Goal: Task Accomplishment & Management: Use online tool/utility

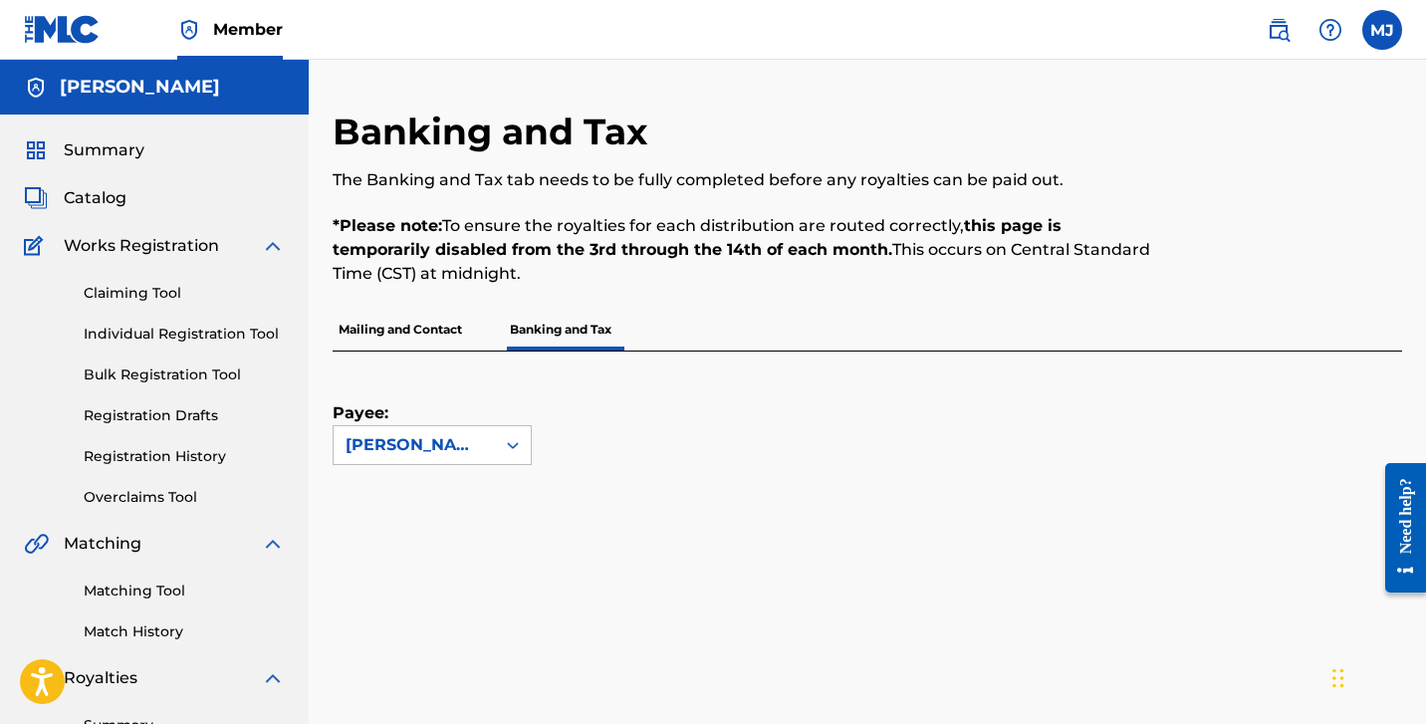
click at [1380, 33] on label at bounding box center [1382, 30] width 40 height 40
click at [1382, 30] on input "MJ Mitchell Janveau palacedripped@gmail.com Notification Preferences Profile Lo…" at bounding box center [1382, 30] width 0 height 0
click at [1211, 129] on h3 "MJ" at bounding box center [1196, 127] width 42 height 35
click at [1382, 30] on input "MJ Mitchell Janveau palacedripped@gmail.com Notification Preferences Profile Lo…" at bounding box center [1382, 30] width 0 height 0
click at [1195, 245] on link "Profile" at bounding box center [1186, 248] width 40 height 18
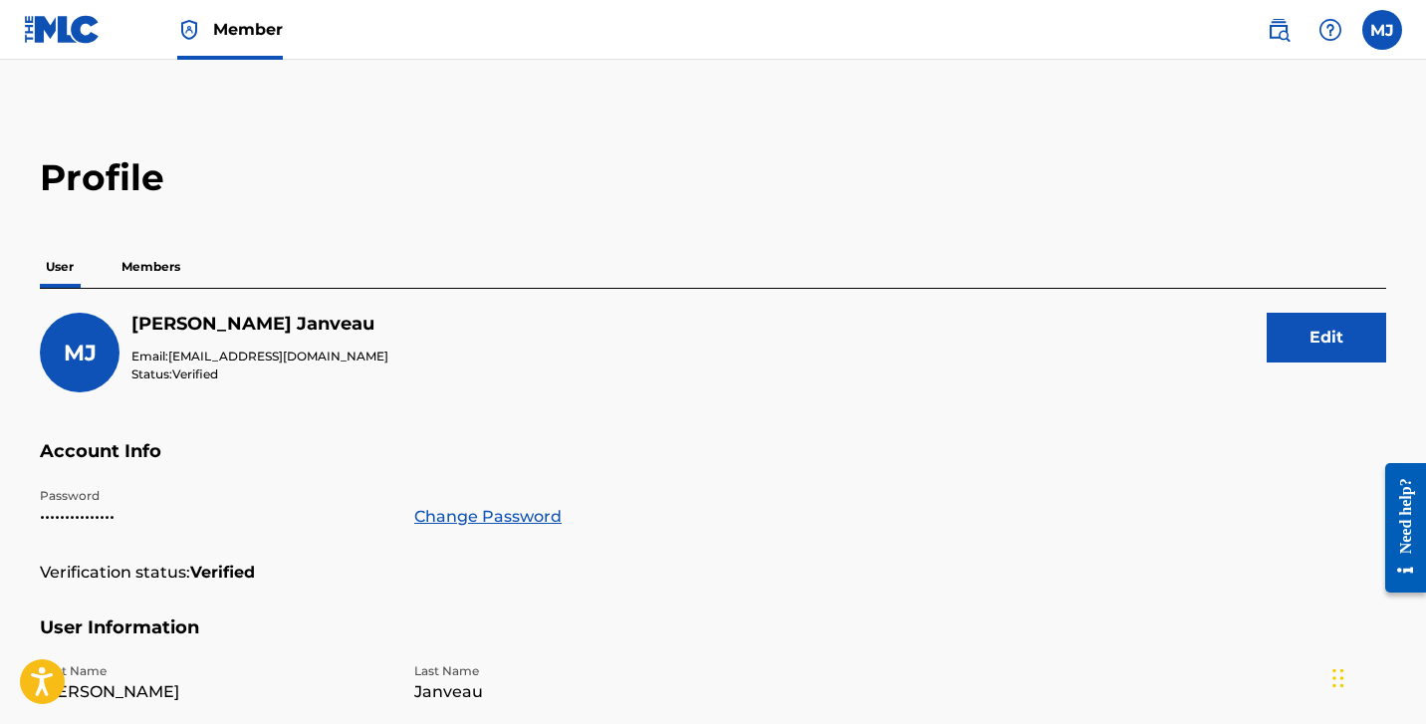
click at [93, 29] on img at bounding box center [62, 29] width 77 height 29
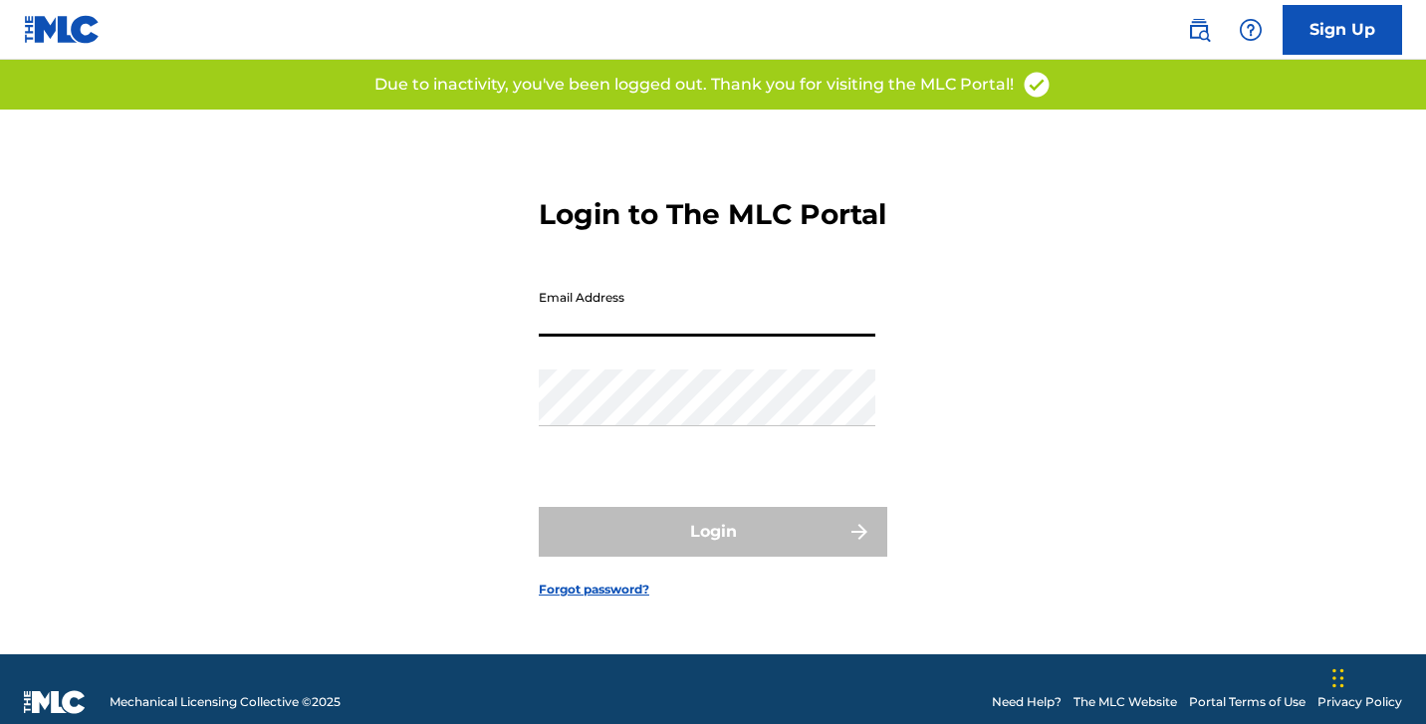
type input "[EMAIL_ADDRESS][DOMAIN_NAME]"
click at [713, 549] on button "Login" at bounding box center [713, 532] width 349 height 50
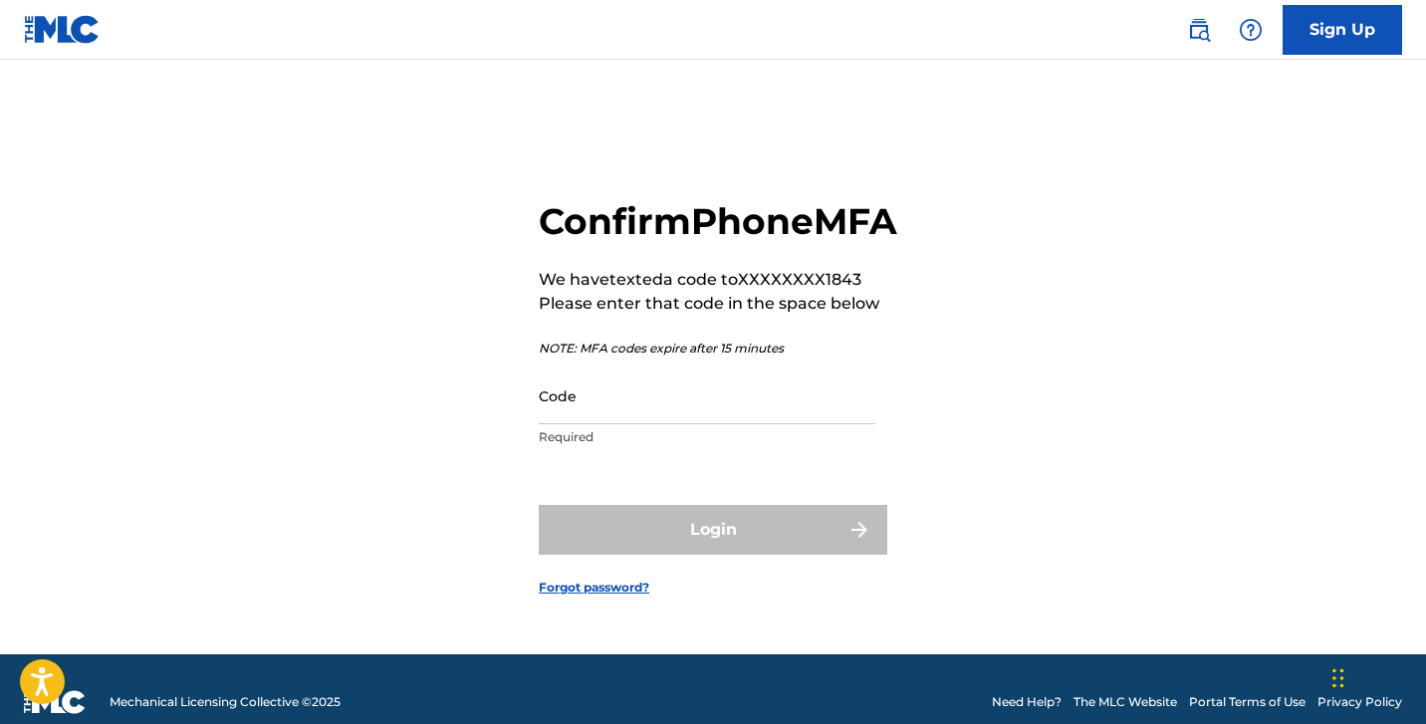
click at [666, 424] on input "Code" at bounding box center [707, 396] width 337 height 57
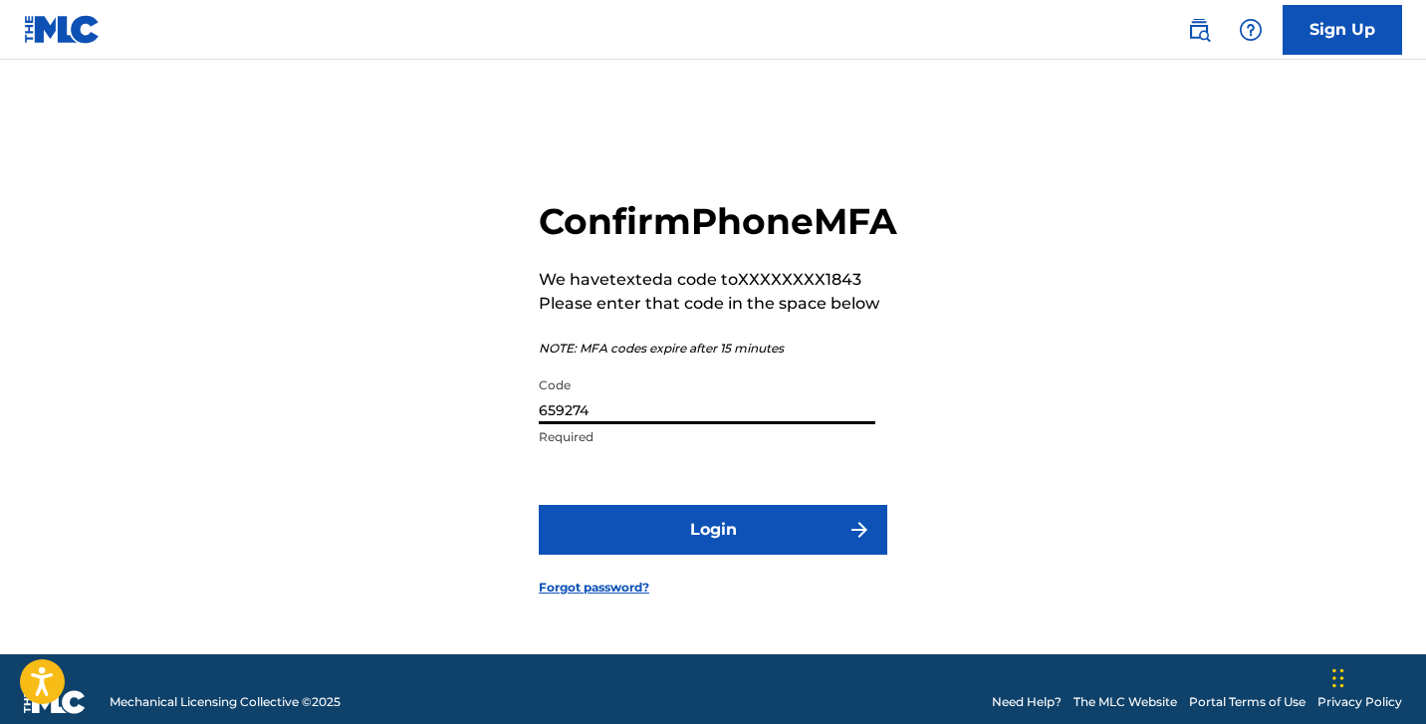
type input "659274"
click at [656, 555] on button "Login" at bounding box center [713, 530] width 349 height 50
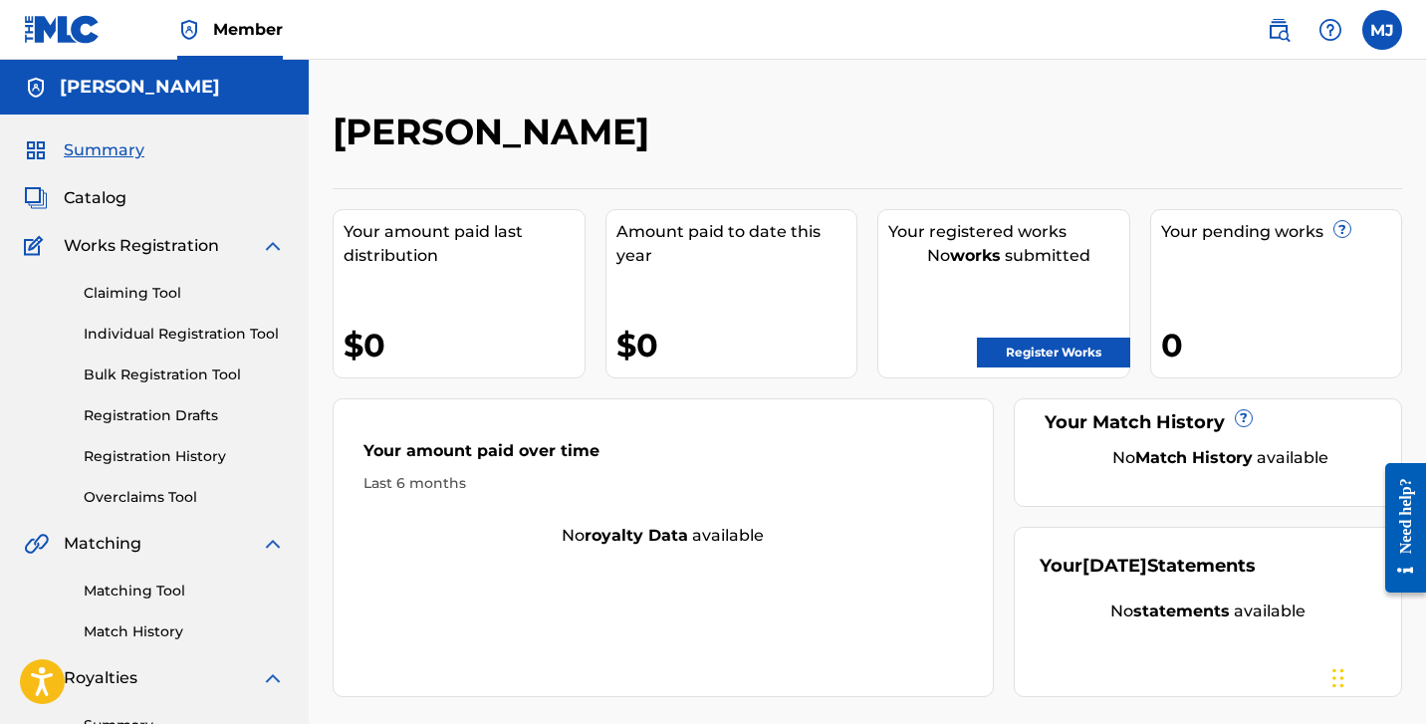
click at [1005, 348] on link "Register Works" at bounding box center [1053, 353] width 153 height 30
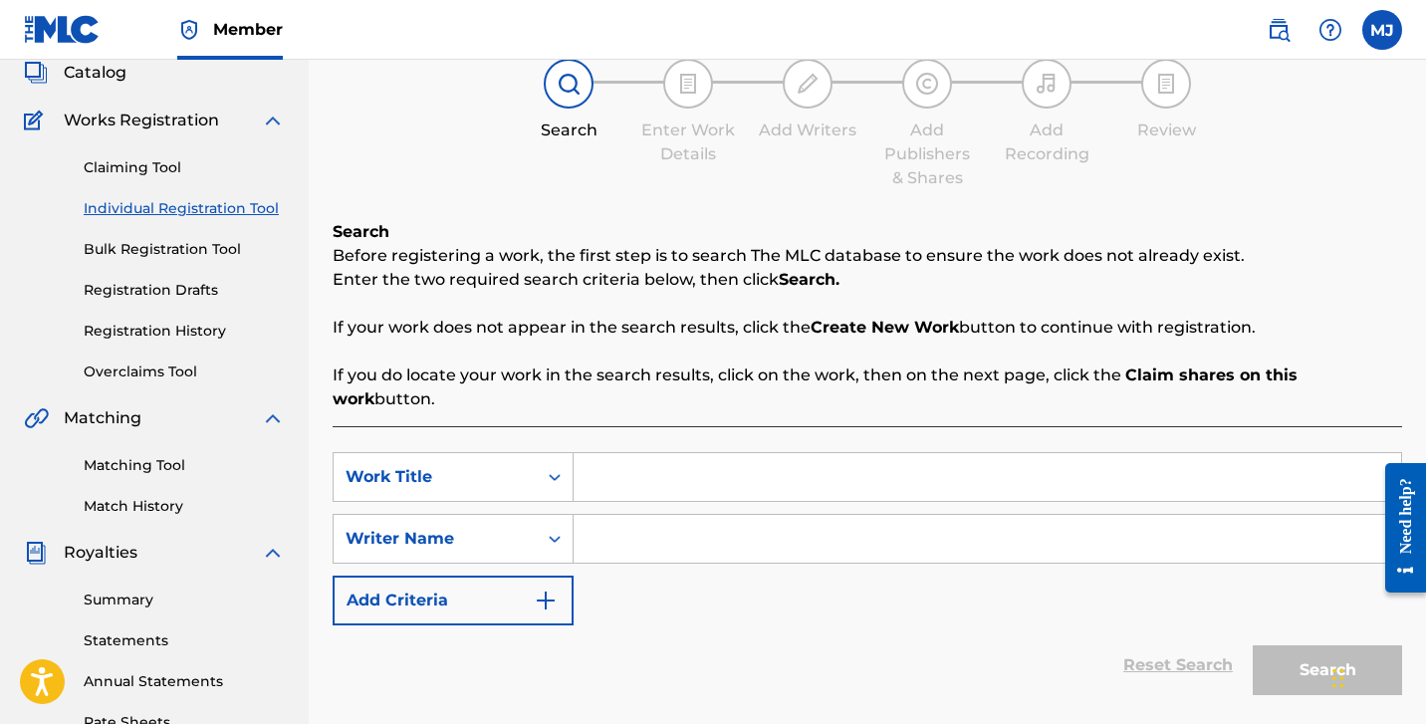
scroll to position [121, 0]
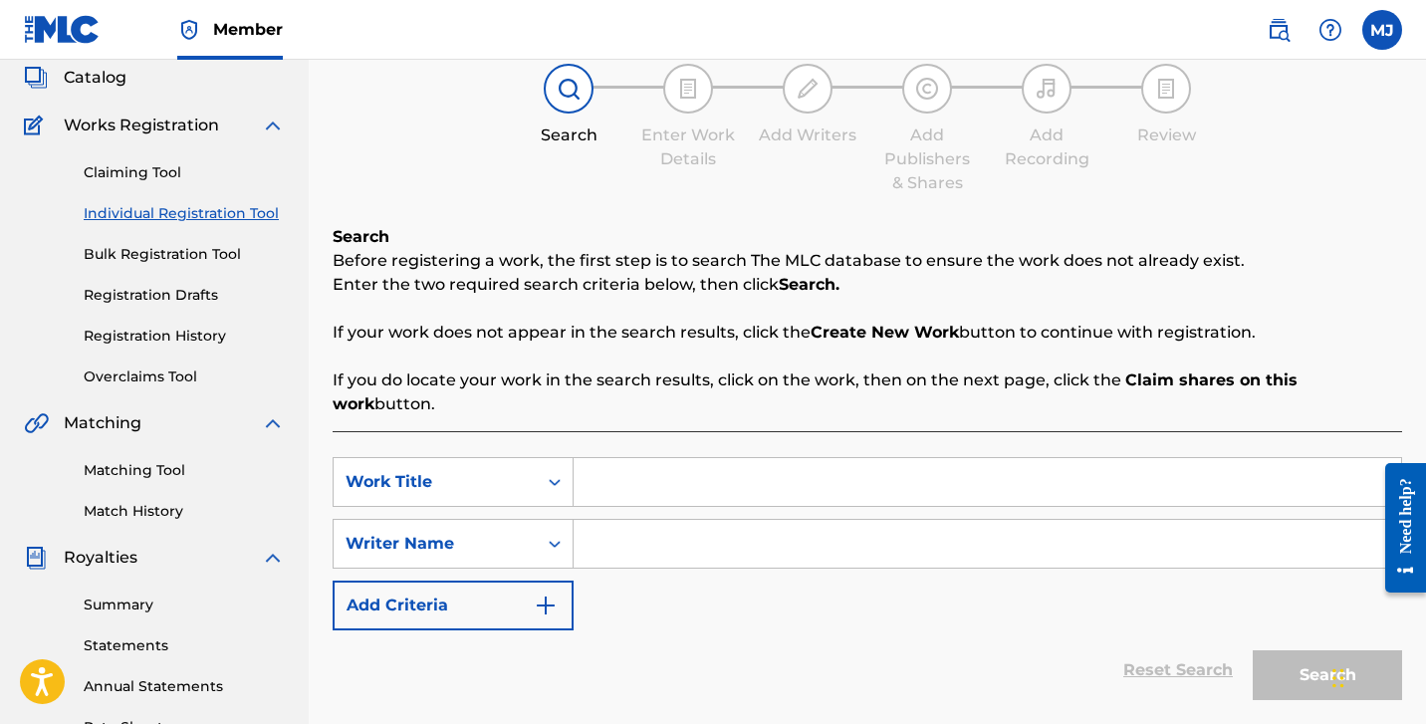
click at [634, 458] on input "Search Form" at bounding box center [988, 482] width 828 height 48
type input "Suicide Bay"
click at [988, 533] on input "Search Form" at bounding box center [988, 544] width 828 height 48
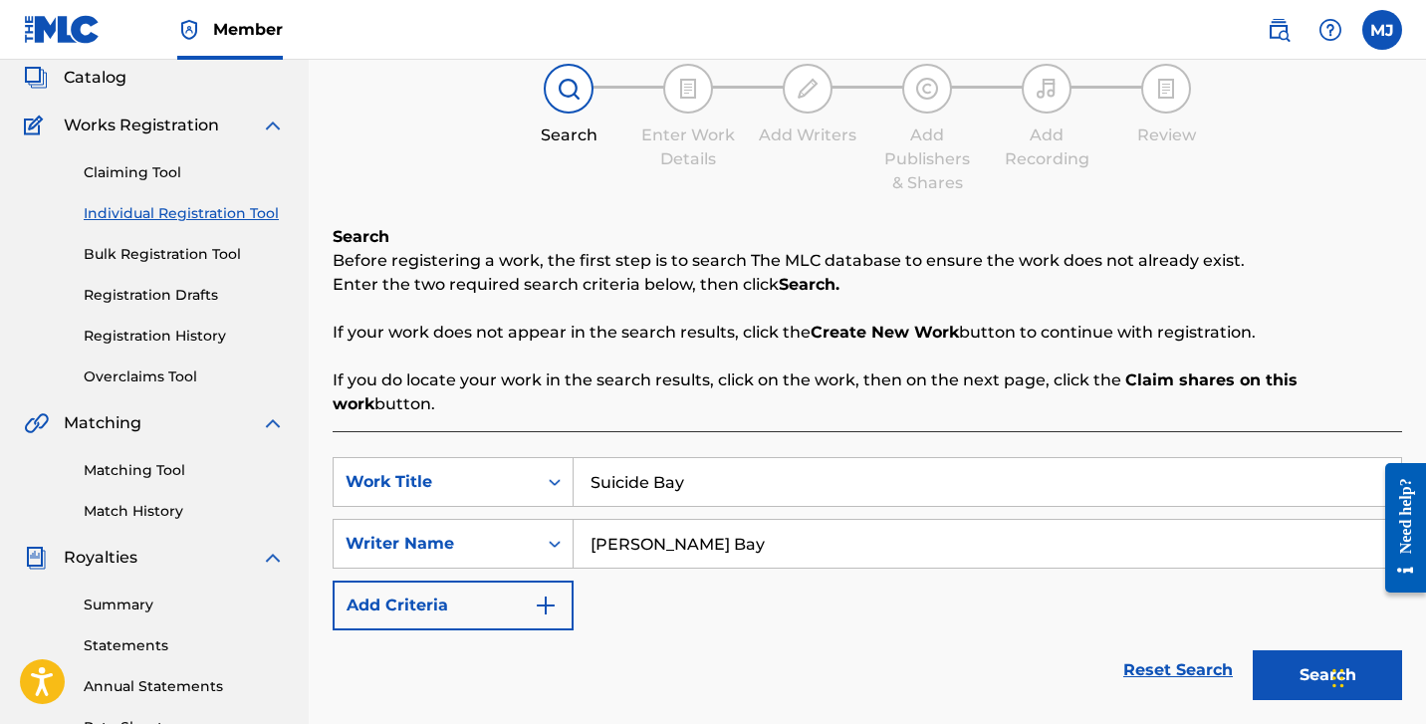
click at [1328, 651] on button "Search" at bounding box center [1327, 675] width 149 height 50
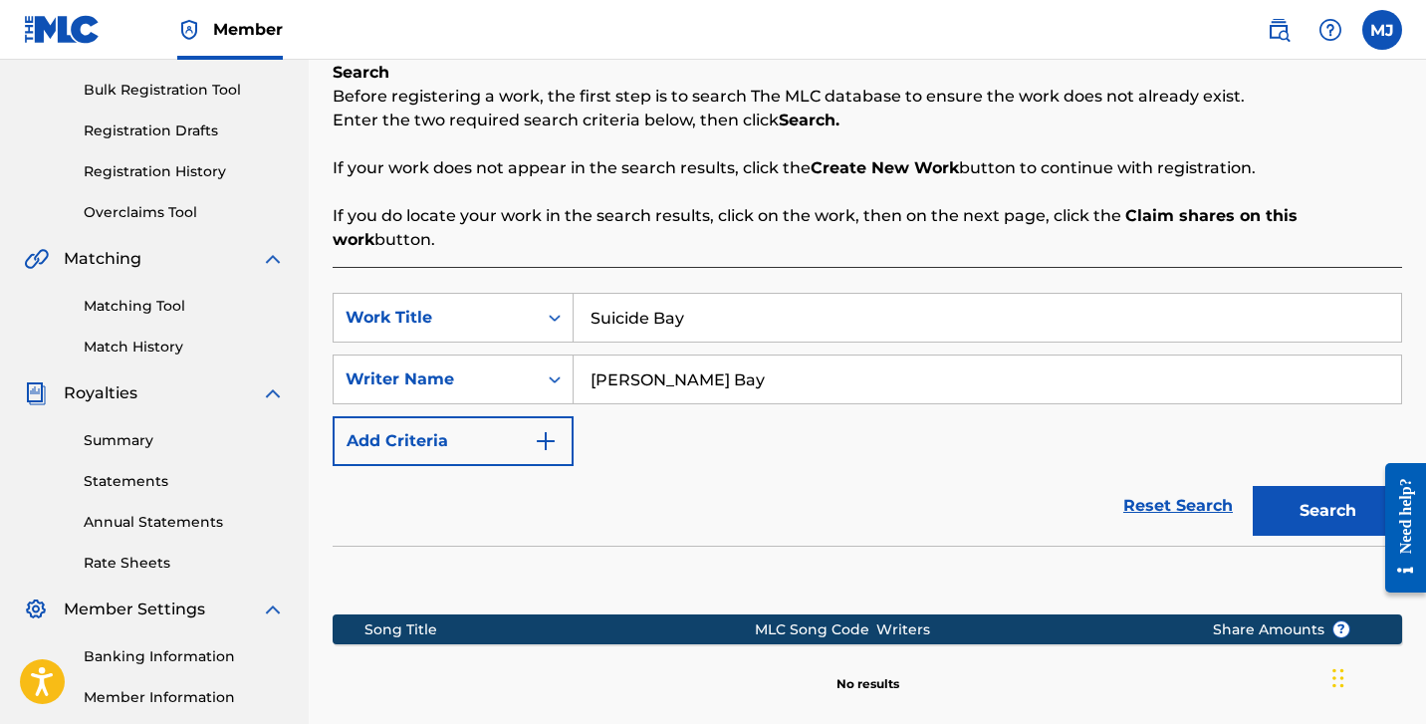
scroll to position [296, 0]
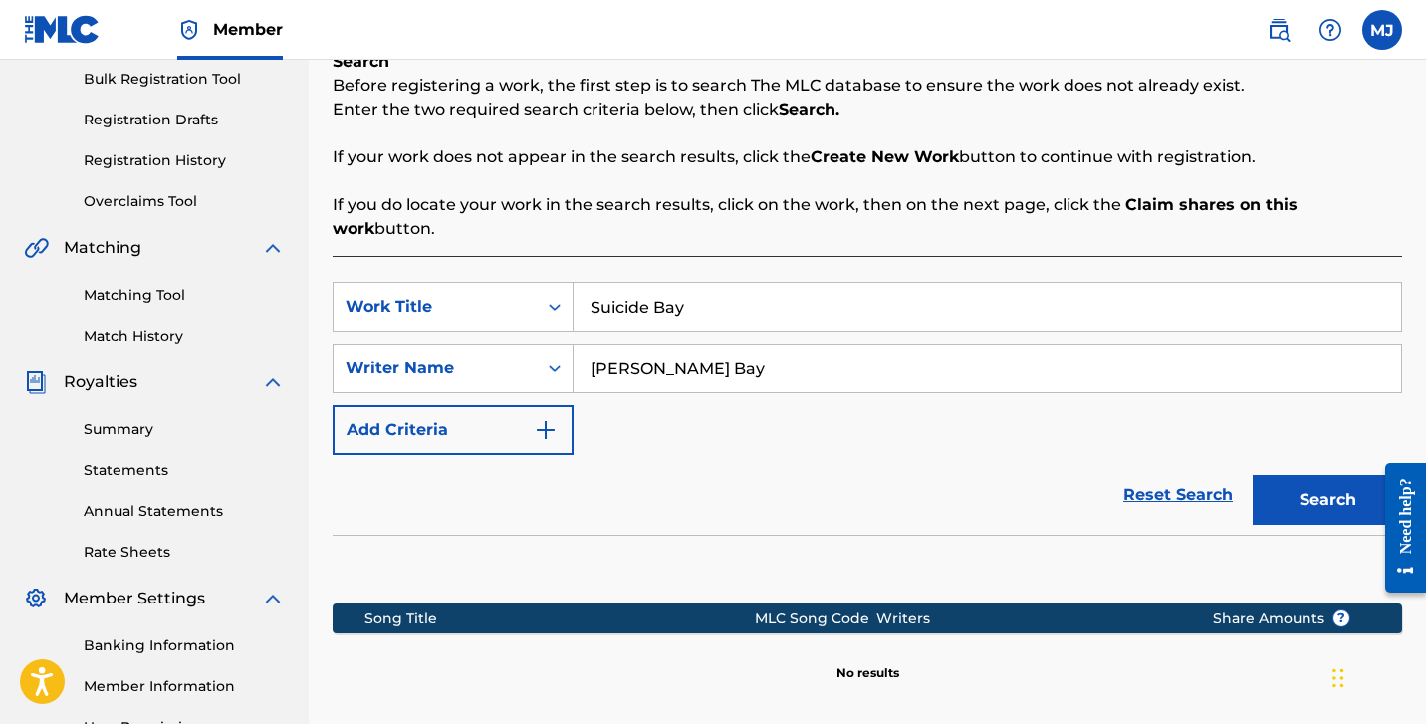
click at [872, 345] on input "[PERSON_NAME] Bay" at bounding box center [988, 369] width 828 height 48
click at [1328, 476] on button "Search" at bounding box center [1327, 500] width 149 height 50
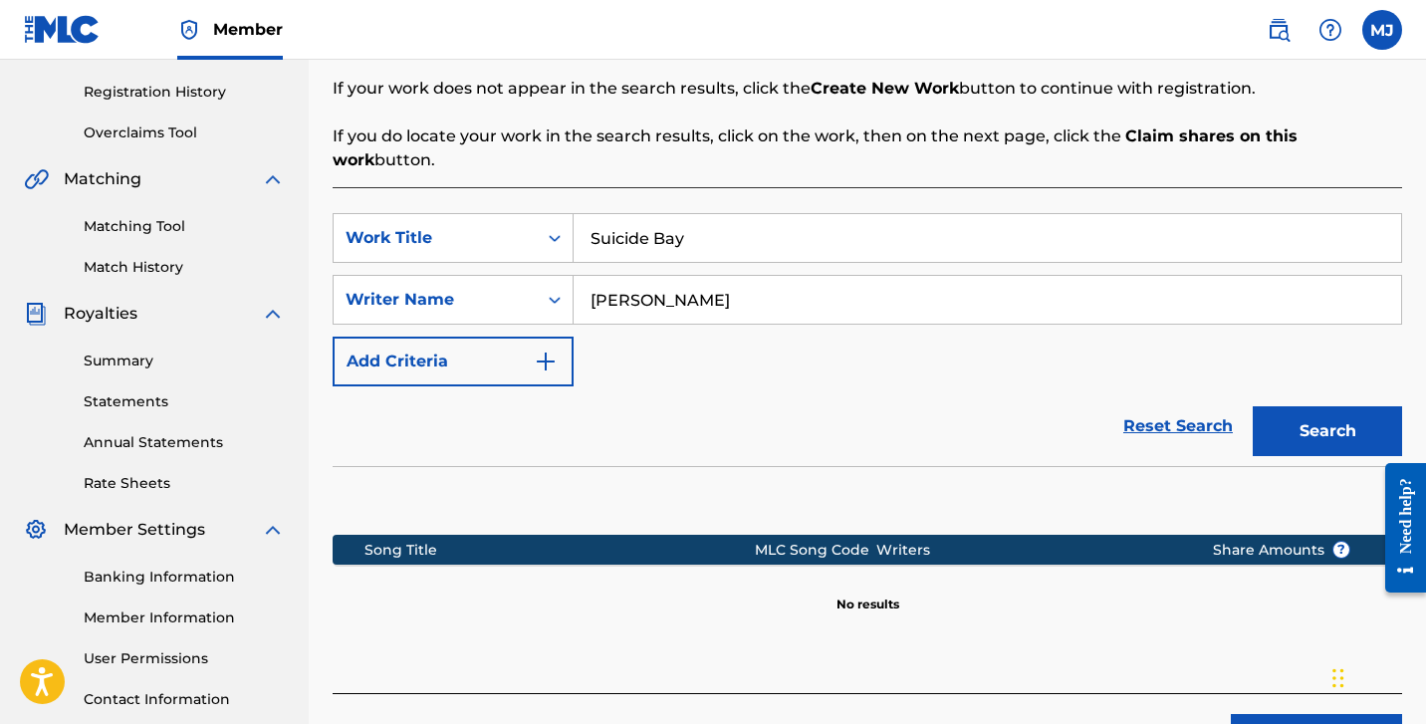
scroll to position [370, 0]
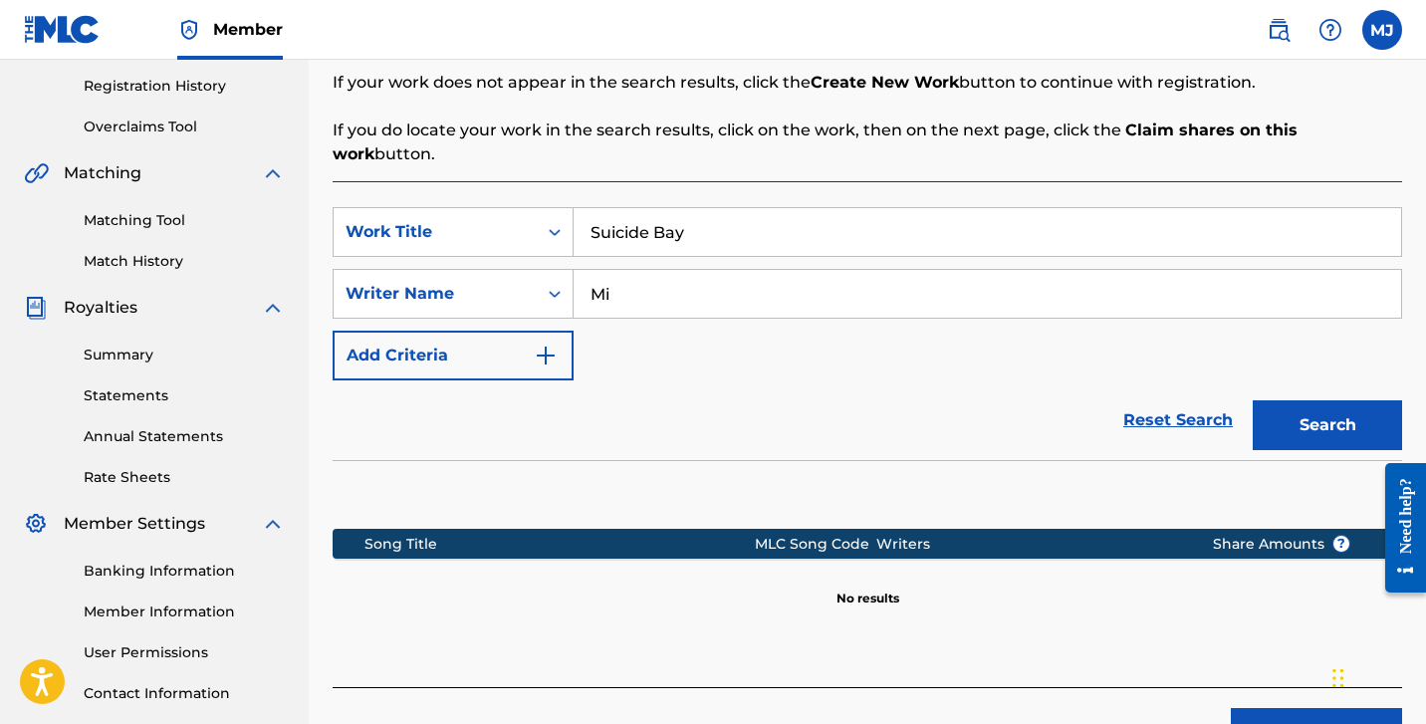
type input "M"
type input "[PERSON_NAME]"
click at [1313, 400] on button "Search" at bounding box center [1327, 425] width 149 height 50
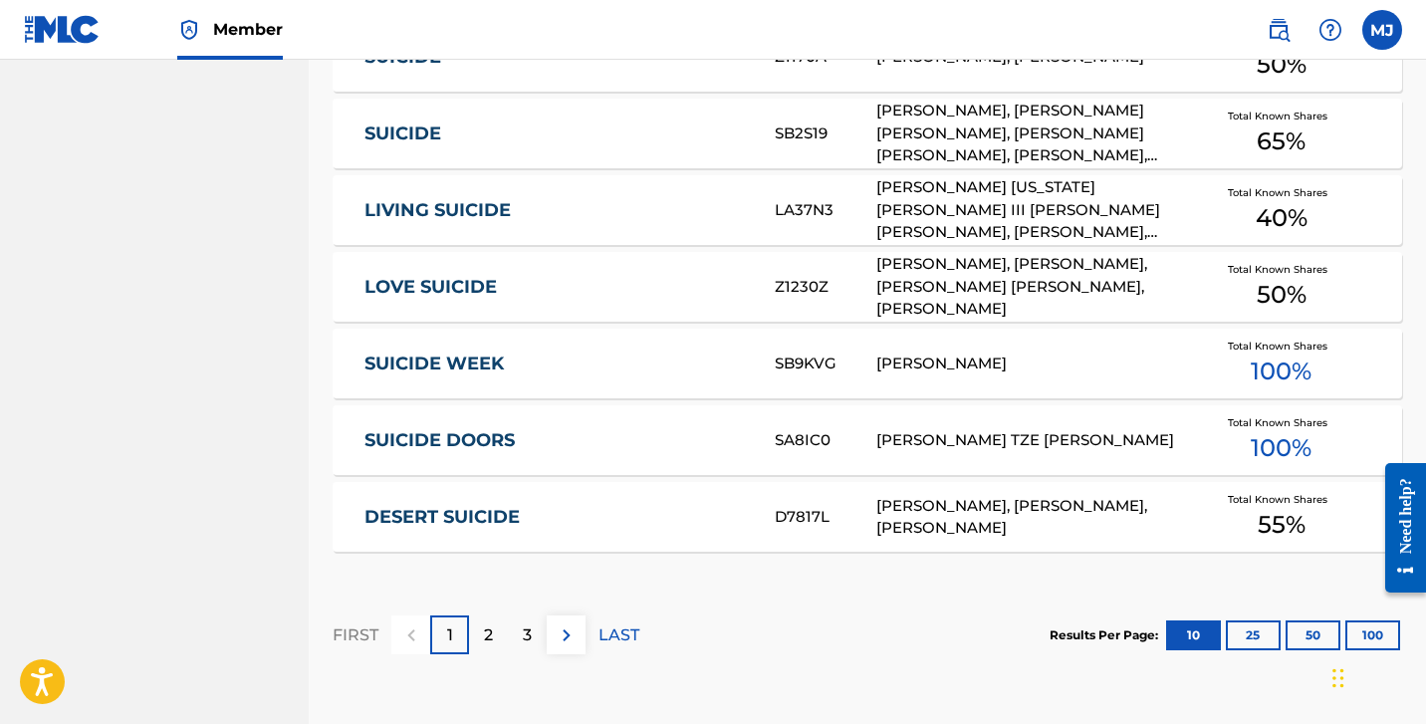
scroll to position [1182, 0]
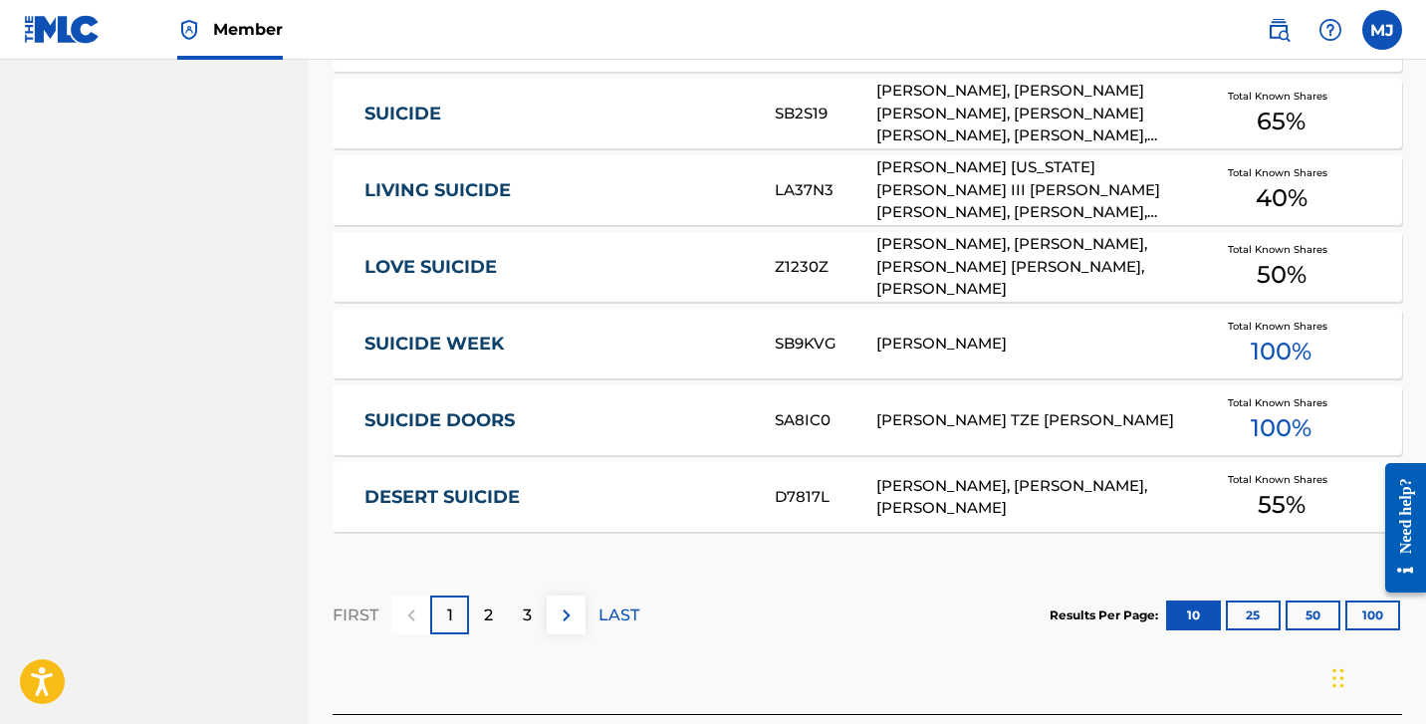
click at [574, 604] on img at bounding box center [567, 616] width 24 height 24
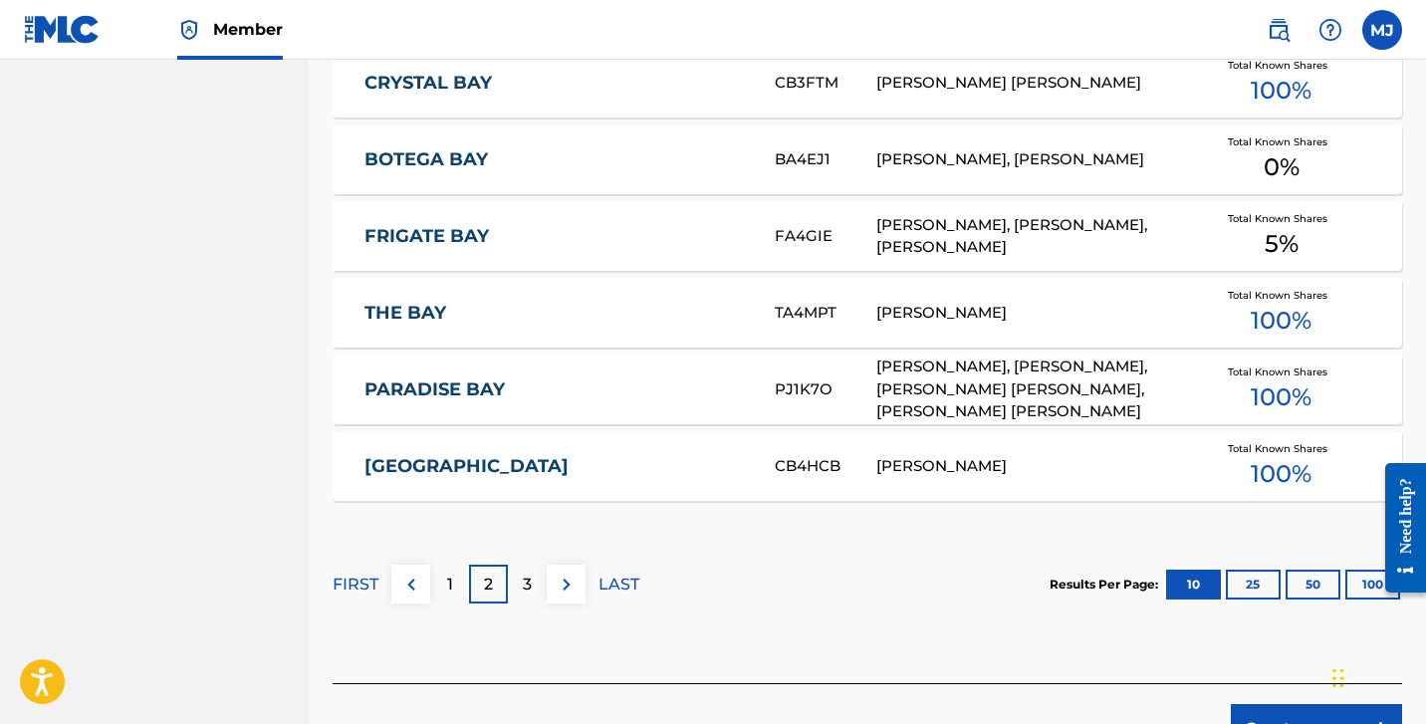
scroll to position [1236, 0]
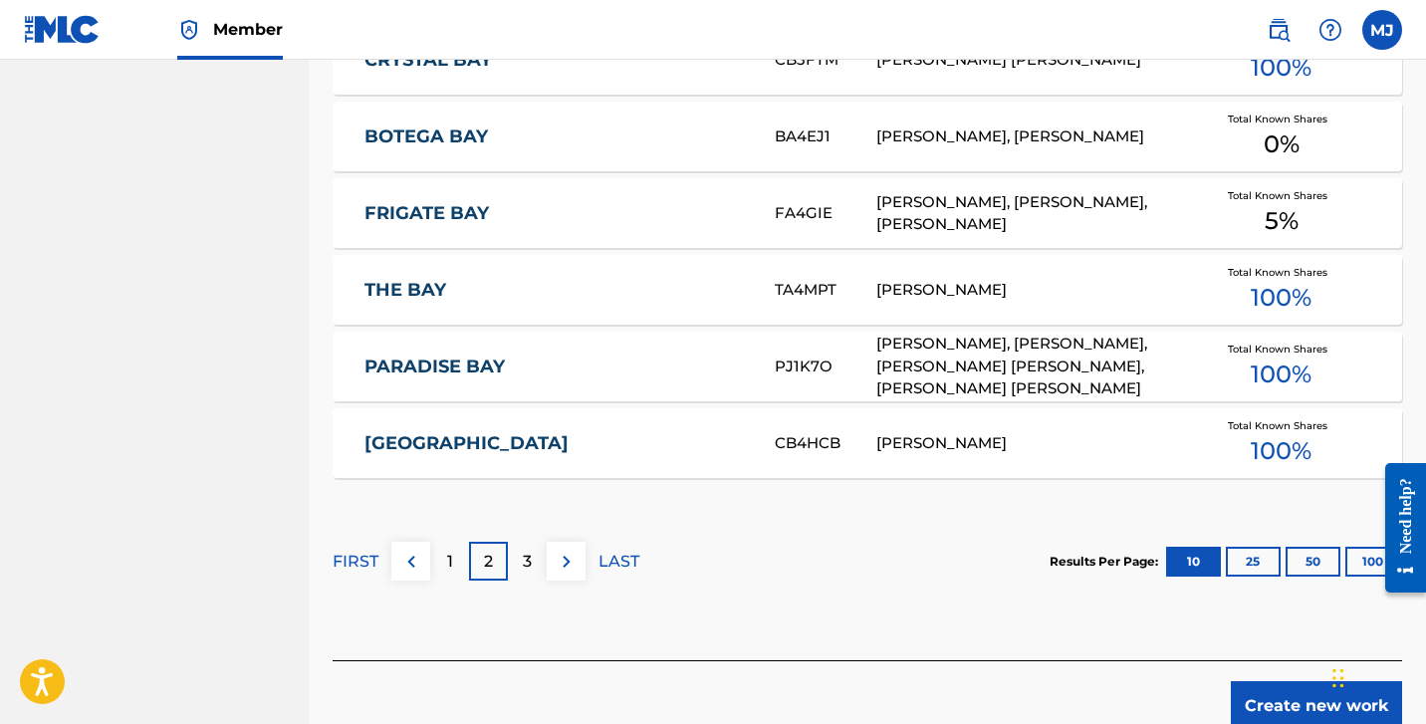
click at [534, 542] on div "3" at bounding box center [527, 561] width 39 height 39
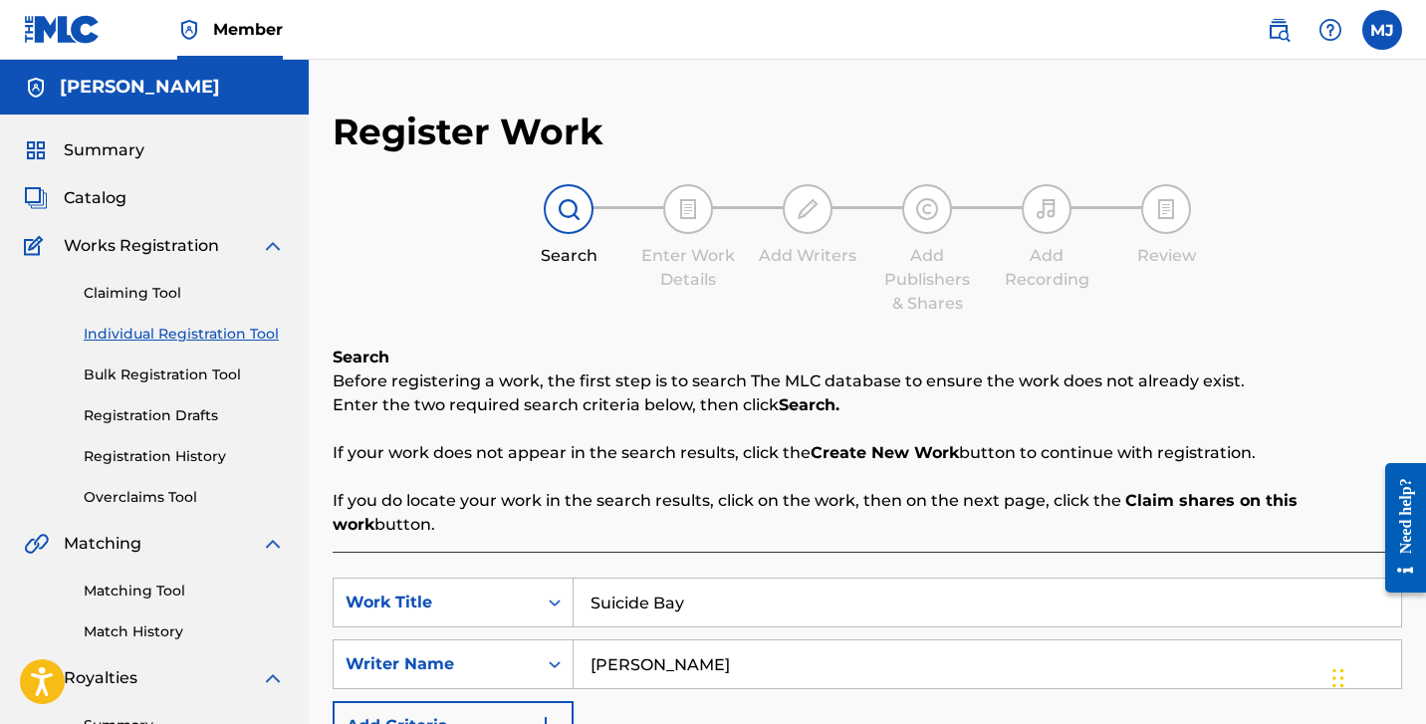
scroll to position [0, 0]
click at [185, 290] on link "Claiming Tool" at bounding box center [184, 293] width 201 height 21
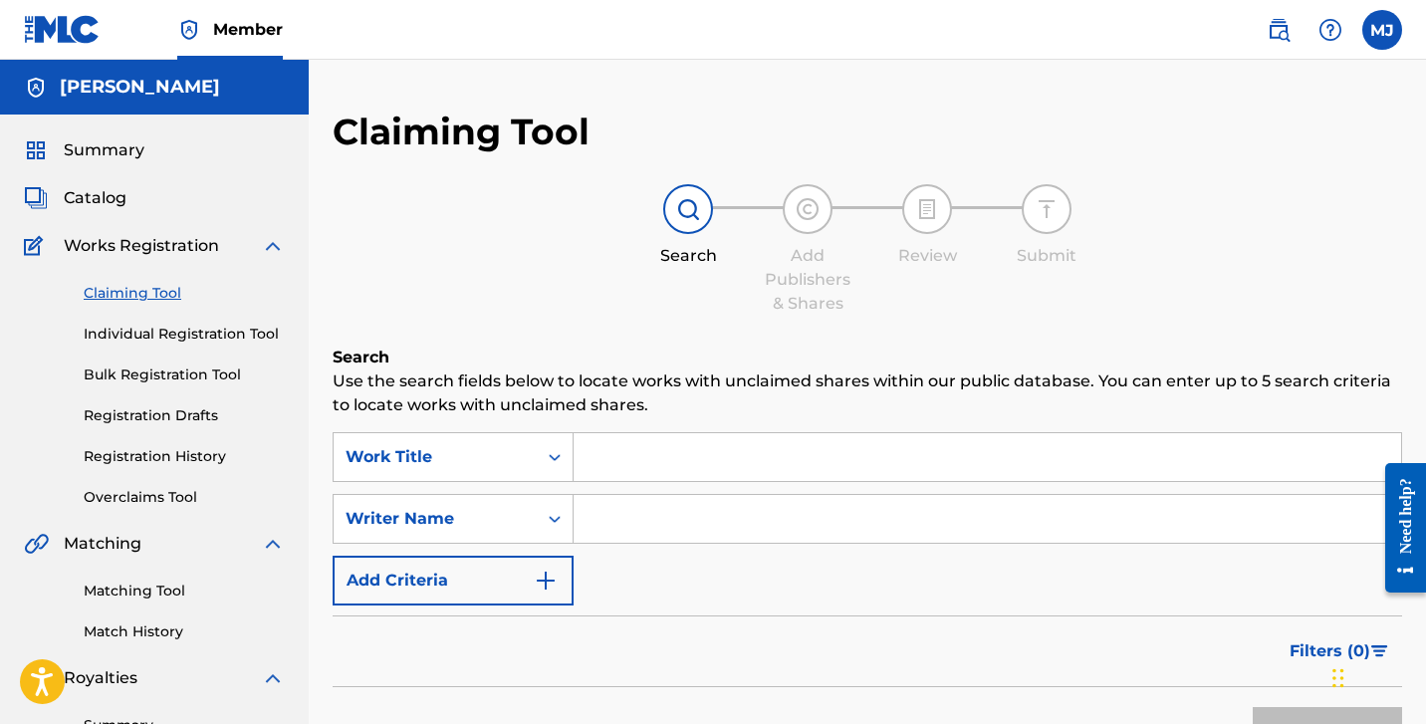
click at [631, 472] on input "Search Form" at bounding box center [988, 457] width 828 height 48
click at [212, 591] on link "Matching Tool" at bounding box center [184, 591] width 201 height 21
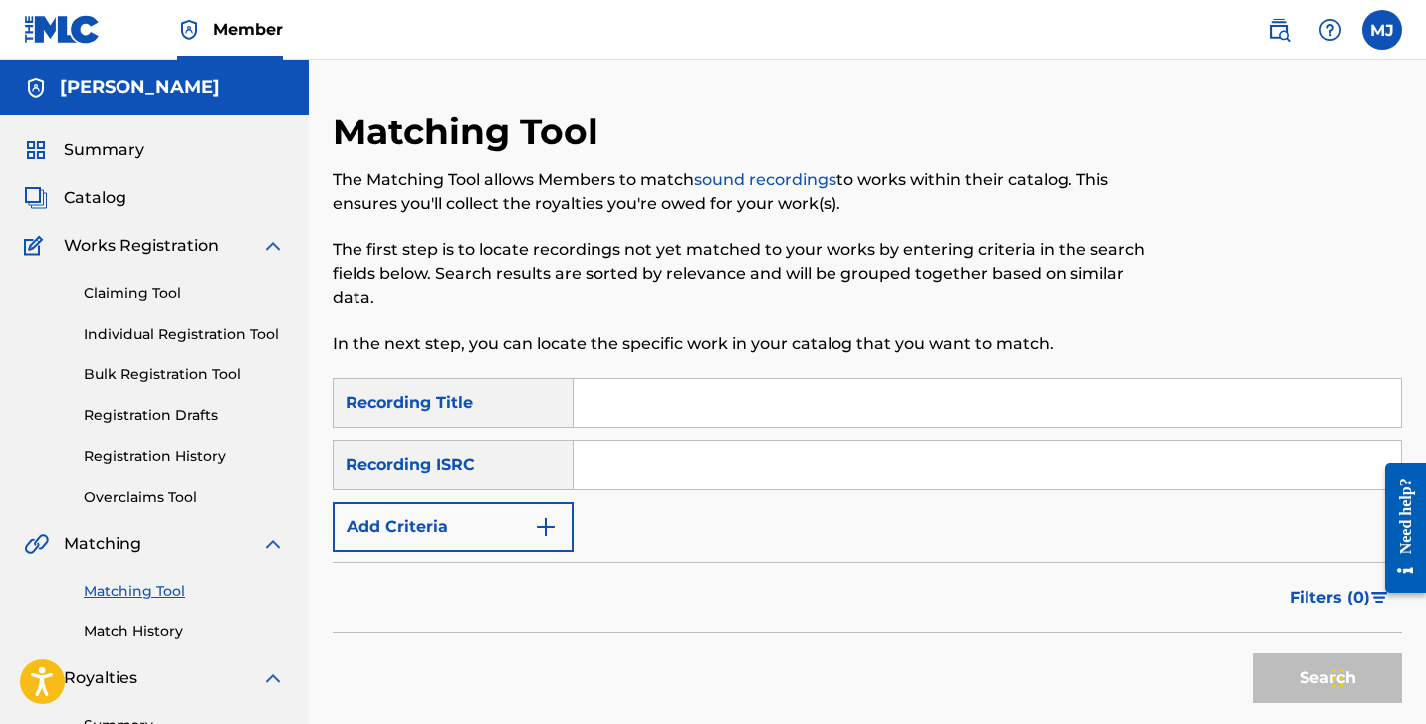
click at [629, 404] on input "Search Form" at bounding box center [988, 403] width 828 height 48
type input "Suicide Bay"
click at [640, 455] on input "Search Form" at bounding box center [988, 465] width 828 height 48
click at [1282, 673] on button "Search" at bounding box center [1327, 678] width 149 height 50
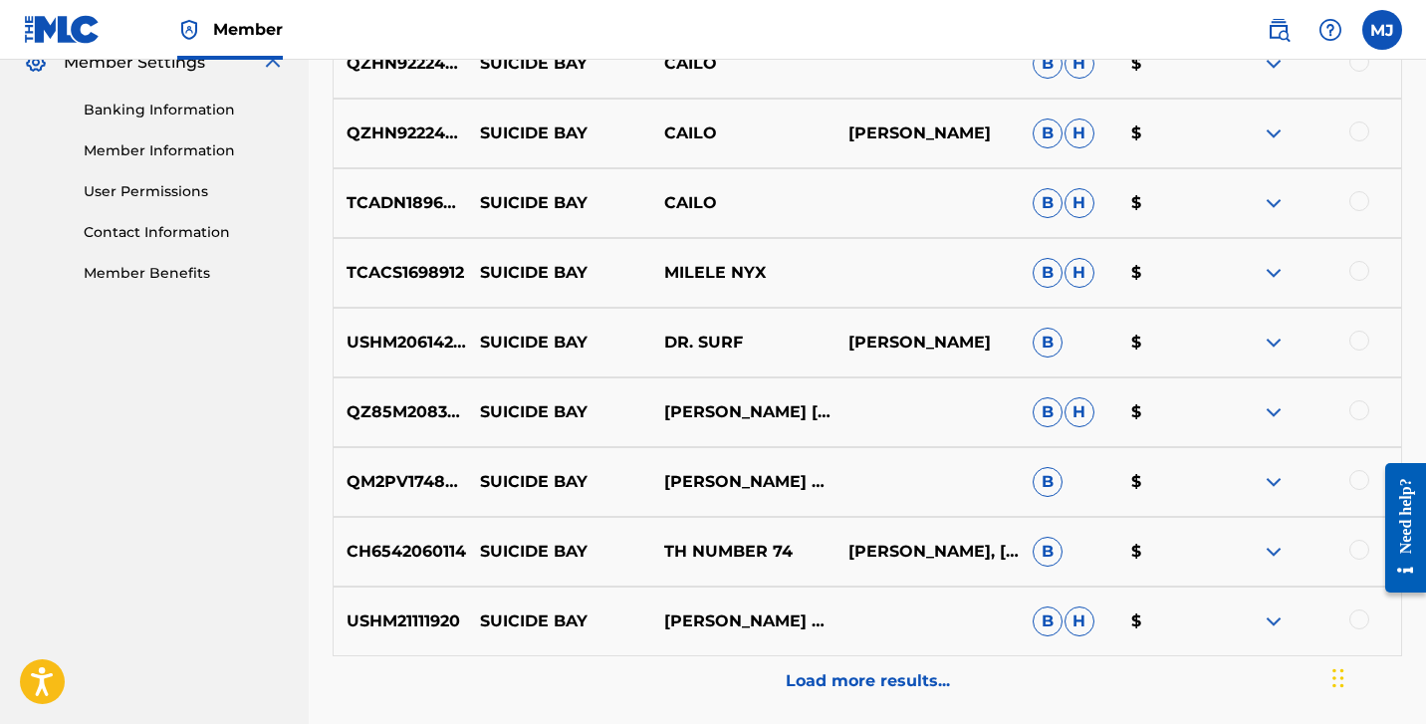
scroll to position [917, 0]
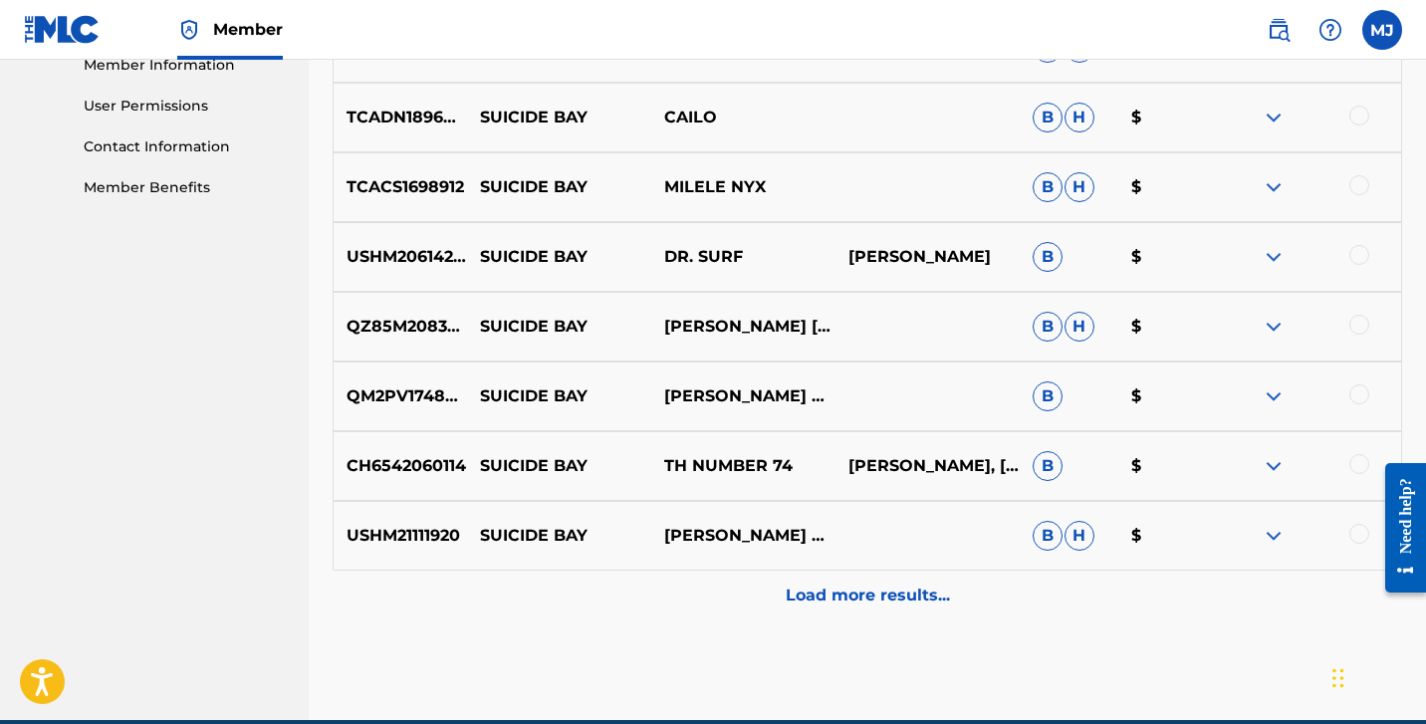
click at [419, 396] on p "QM2PV1748465" at bounding box center [400, 396] width 133 height 24
copy p "QM2PV1748465"
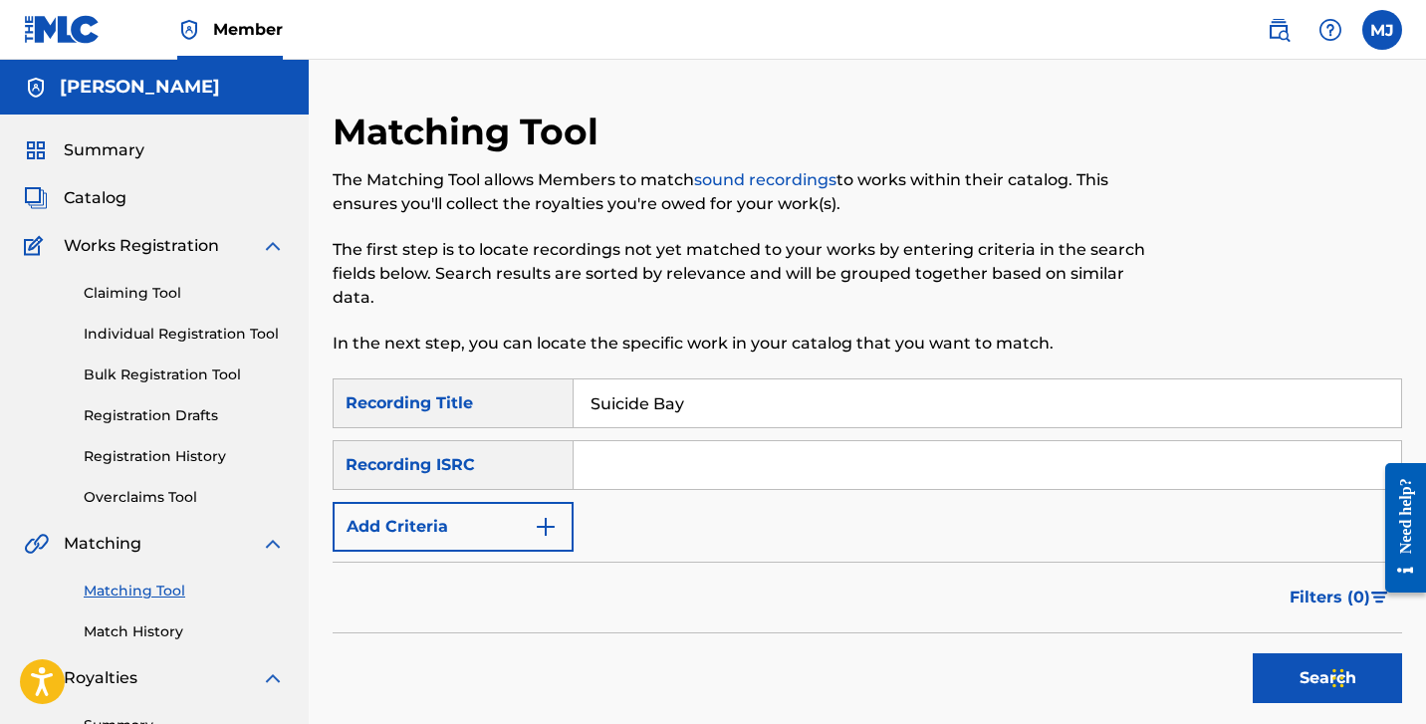
scroll to position [0, 0]
click at [644, 469] on input "Search Form" at bounding box center [988, 465] width 828 height 48
paste input "QM2PV1748465"
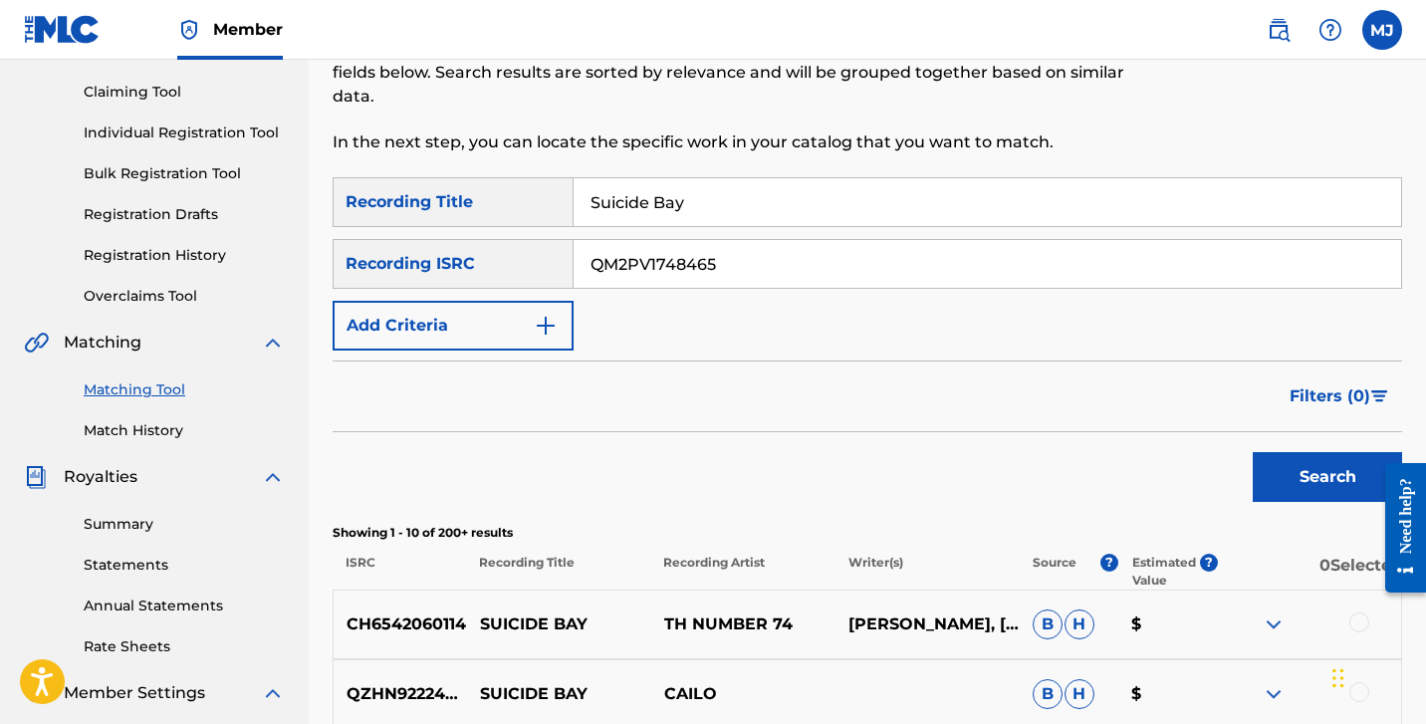
scroll to position [218, 0]
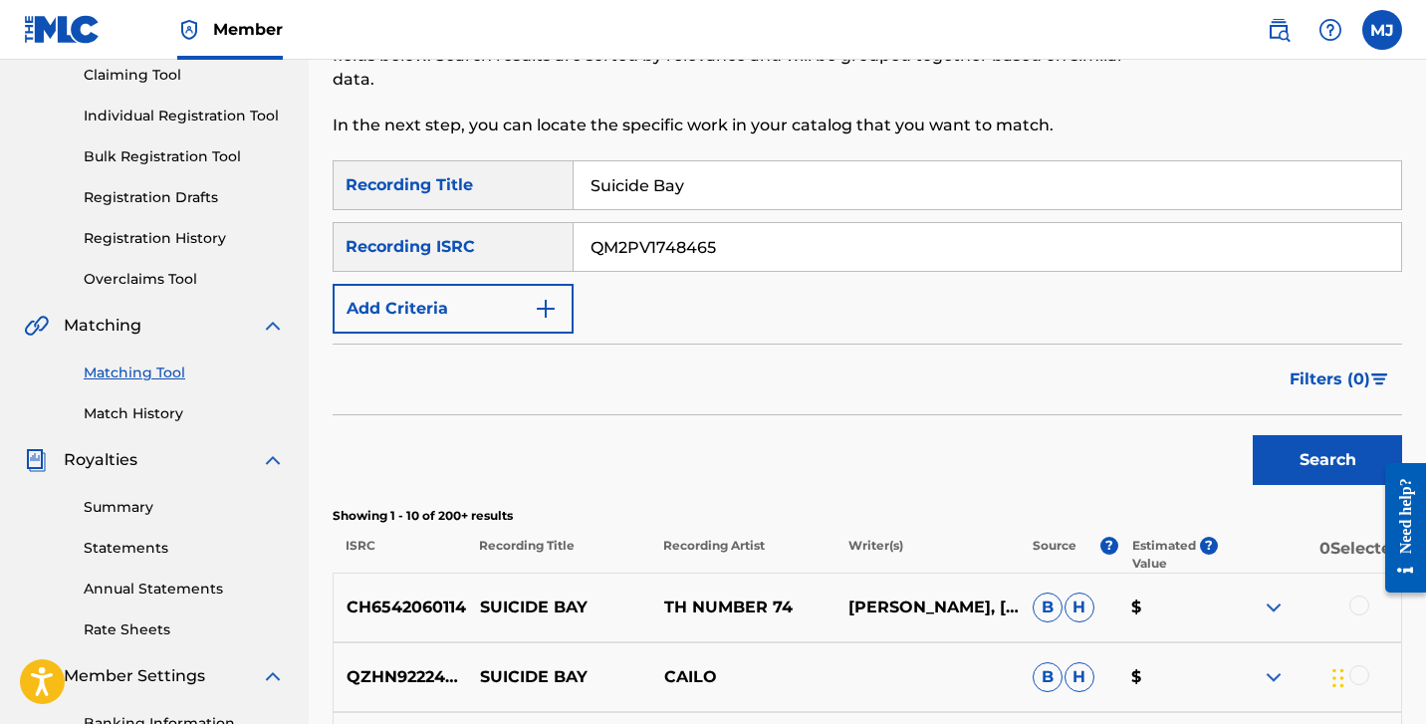
type input "QM2PV1748465"
click at [1293, 478] on button "Search" at bounding box center [1327, 460] width 149 height 50
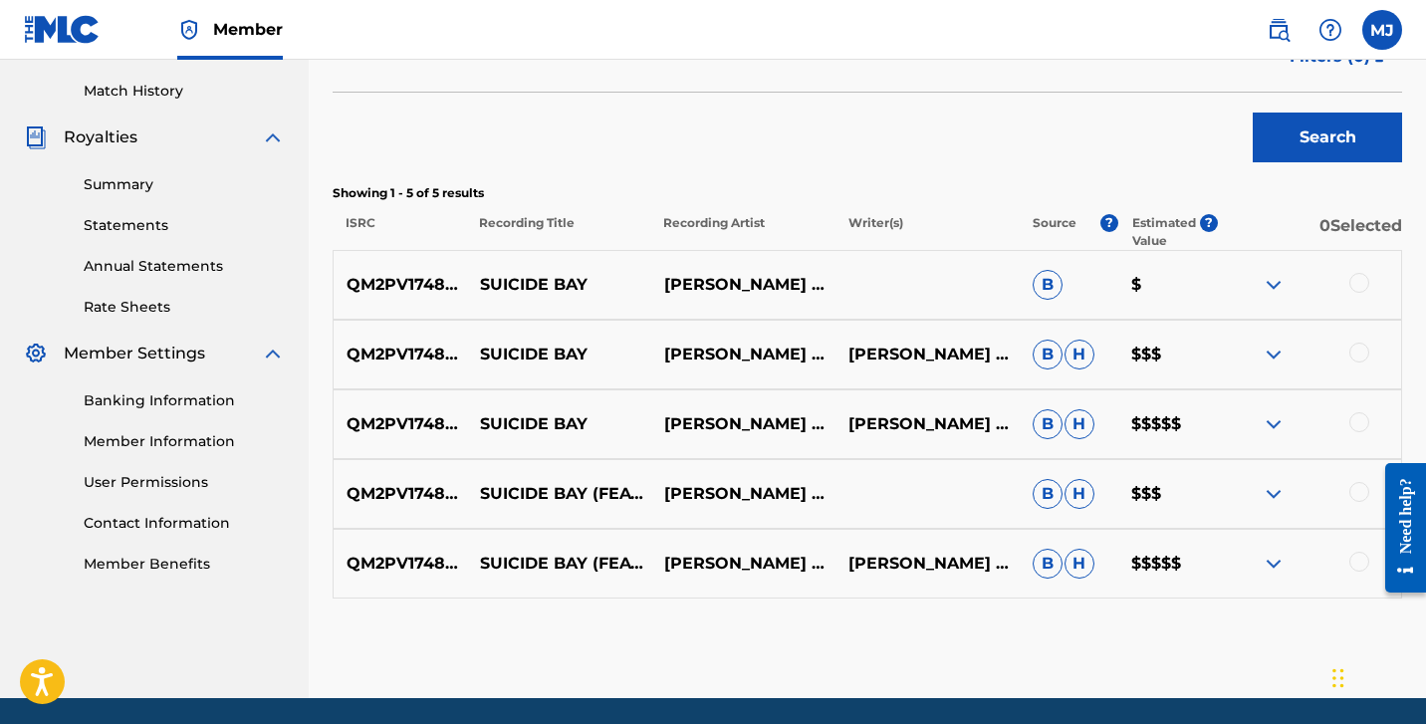
scroll to position [533, 0]
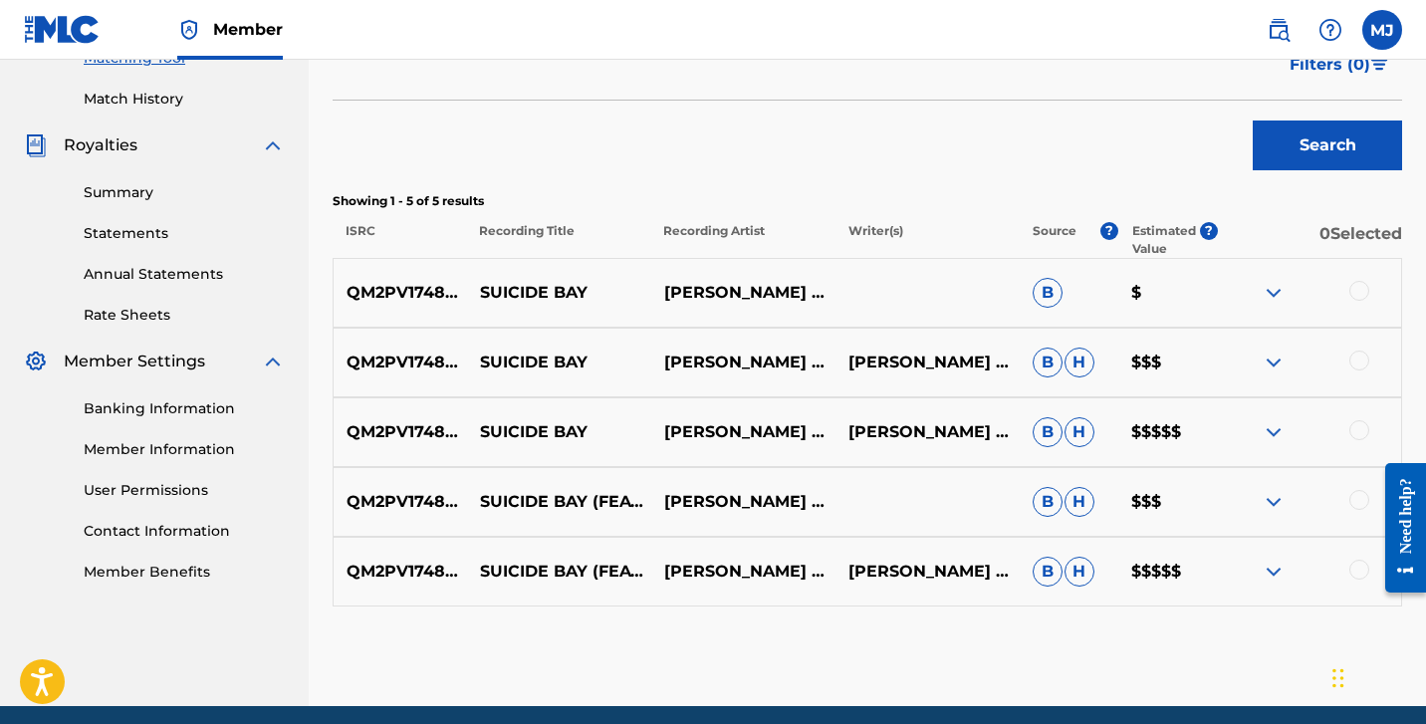
click at [1353, 292] on div at bounding box center [1360, 291] width 20 height 20
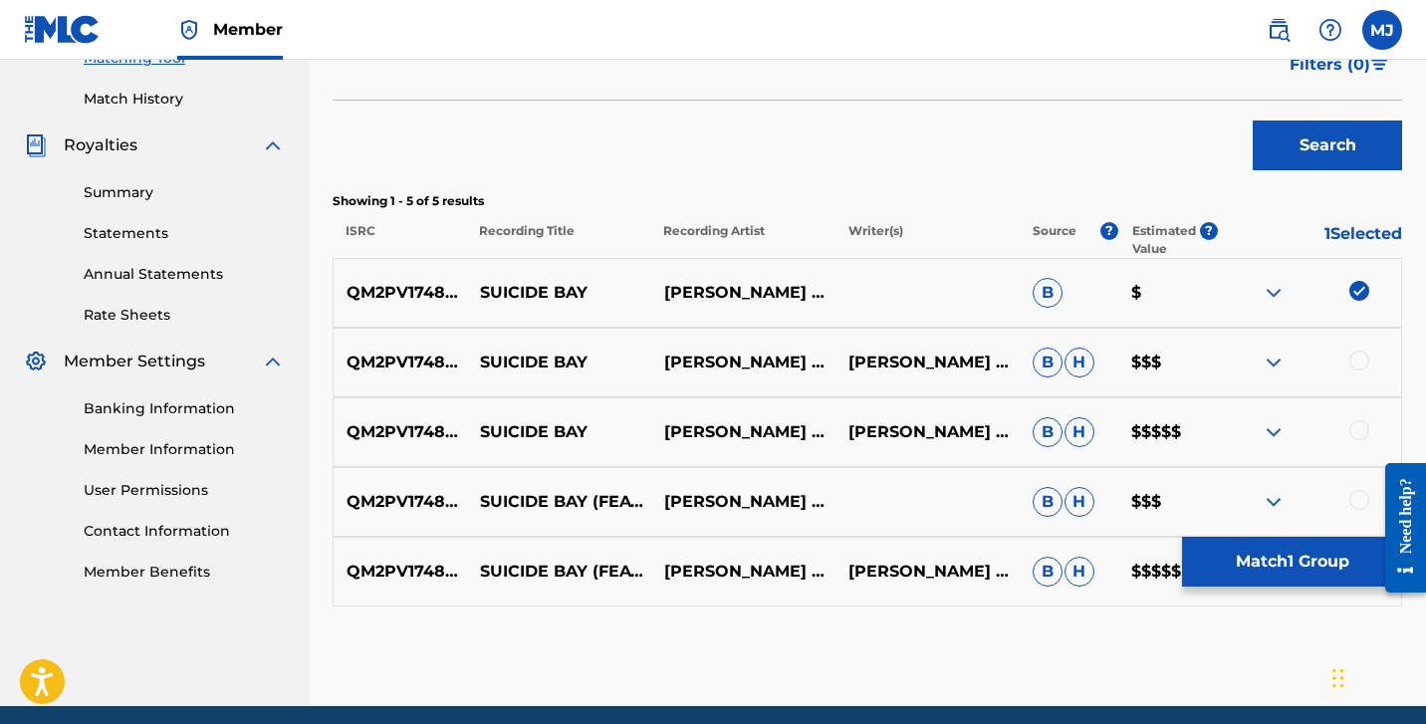
click at [1359, 285] on img at bounding box center [1360, 291] width 20 height 20
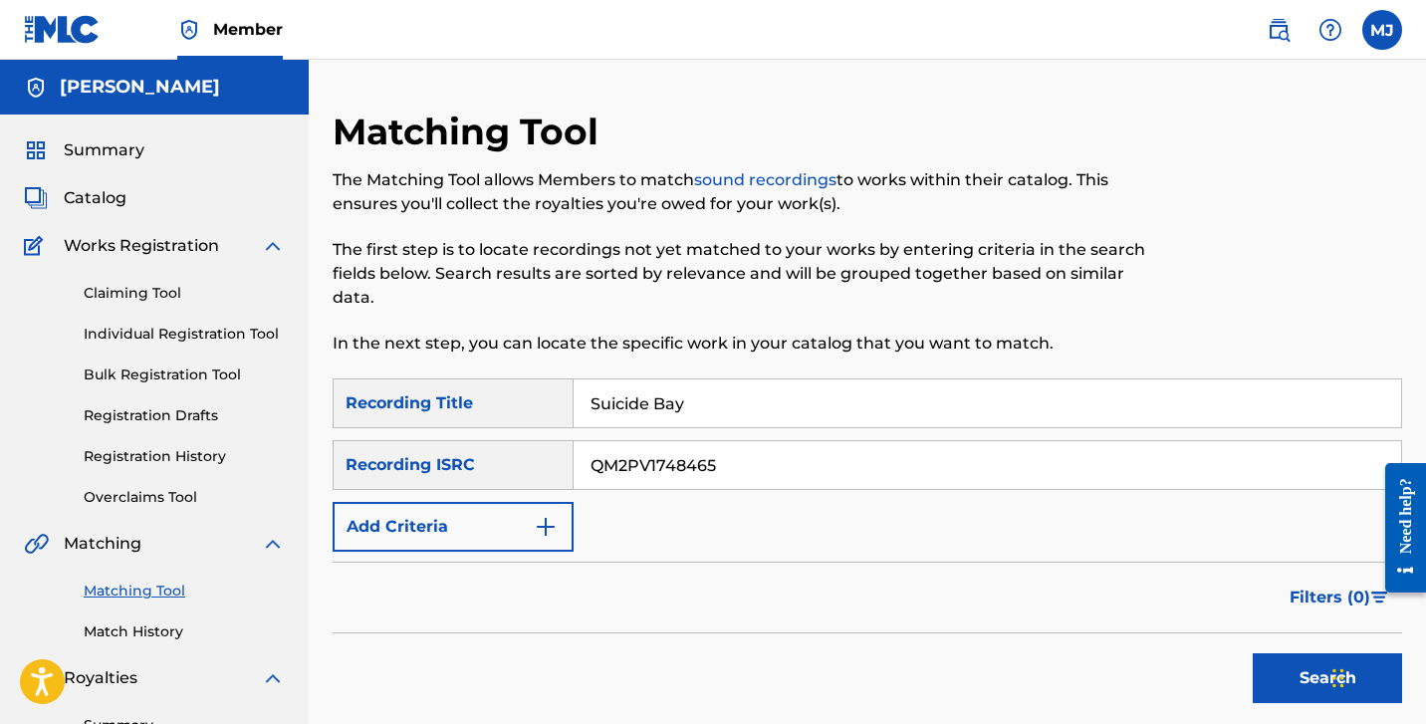
scroll to position [0, 0]
